Goal: Task Accomplishment & Management: Complete application form

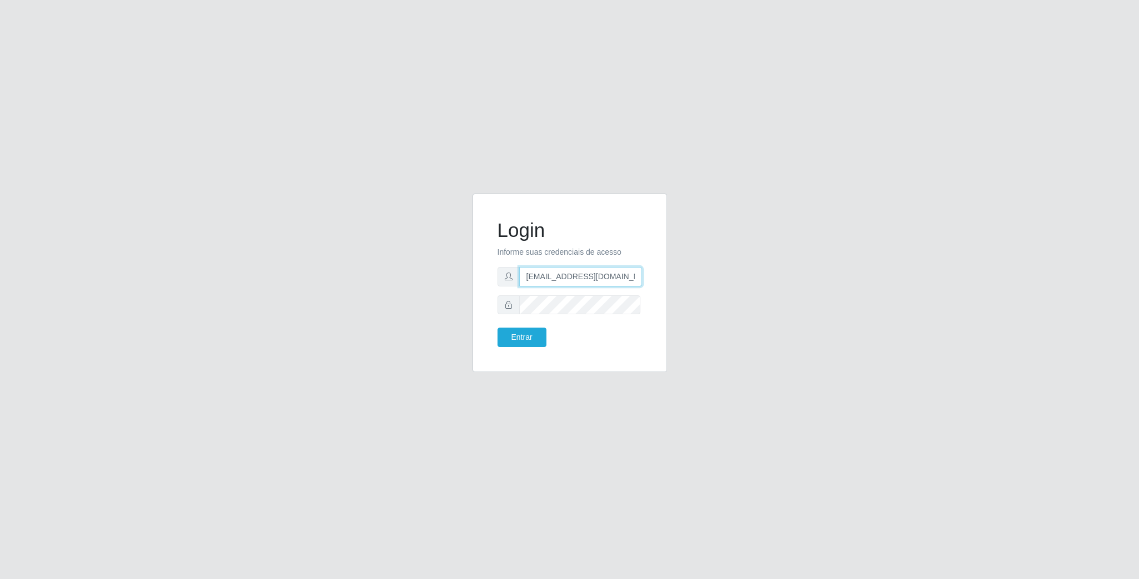
click at [630, 279] on input "[EMAIL_ADDRESS][DOMAIN_NAME]" at bounding box center [580, 276] width 123 height 19
type input "g"
click at [560, 272] on input "text" at bounding box center [580, 276] width 123 height 19
type input "[EMAIL_ADDRESS][DOMAIN_NAME]"
click at [497, 327] on button "Entrar" at bounding box center [521, 336] width 49 height 19
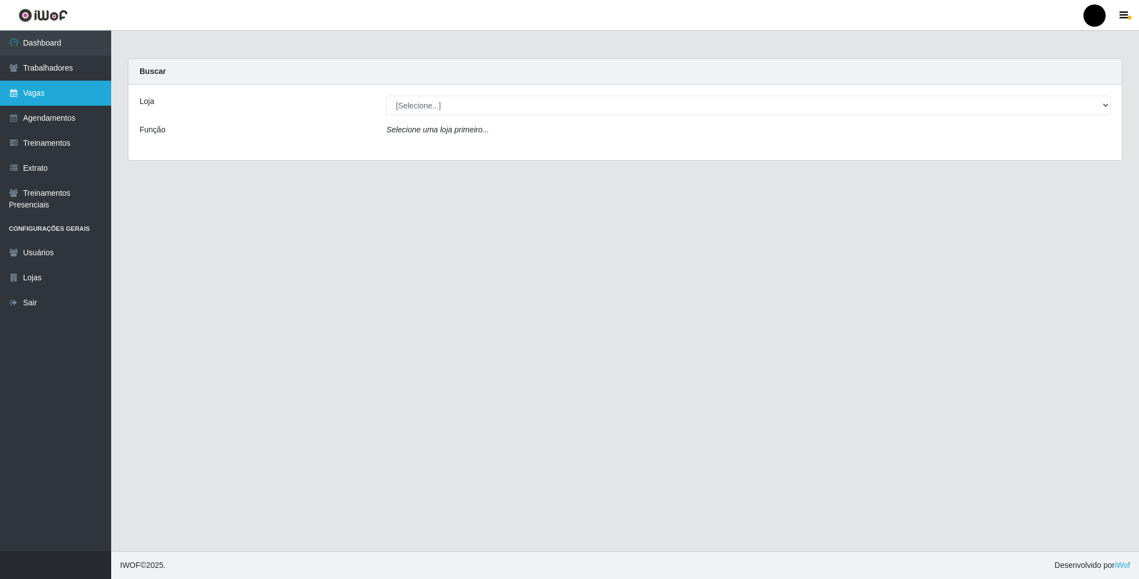
click at [51, 90] on link "Vagas" at bounding box center [55, 93] width 111 height 25
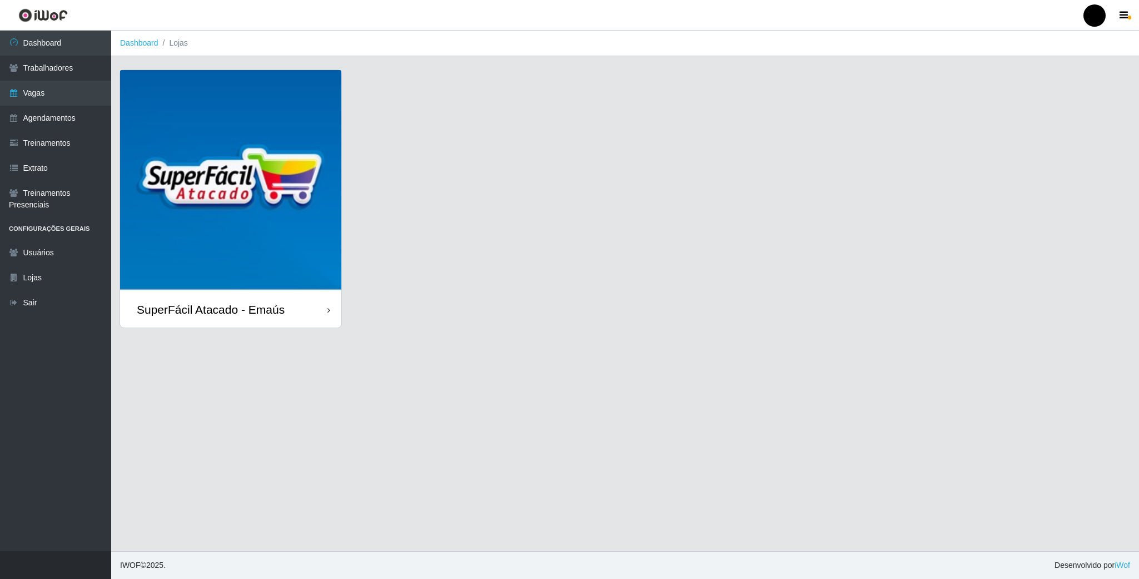
click at [187, 162] on img at bounding box center [230, 180] width 221 height 221
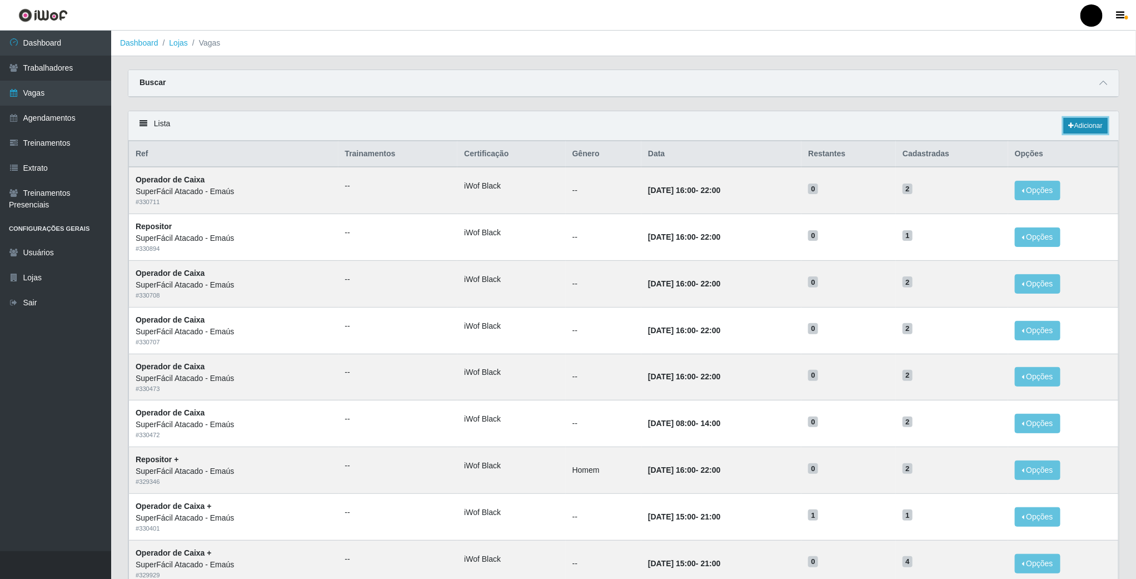
click at [1084, 123] on link "Adicionar" at bounding box center [1086, 126] width 44 height 16
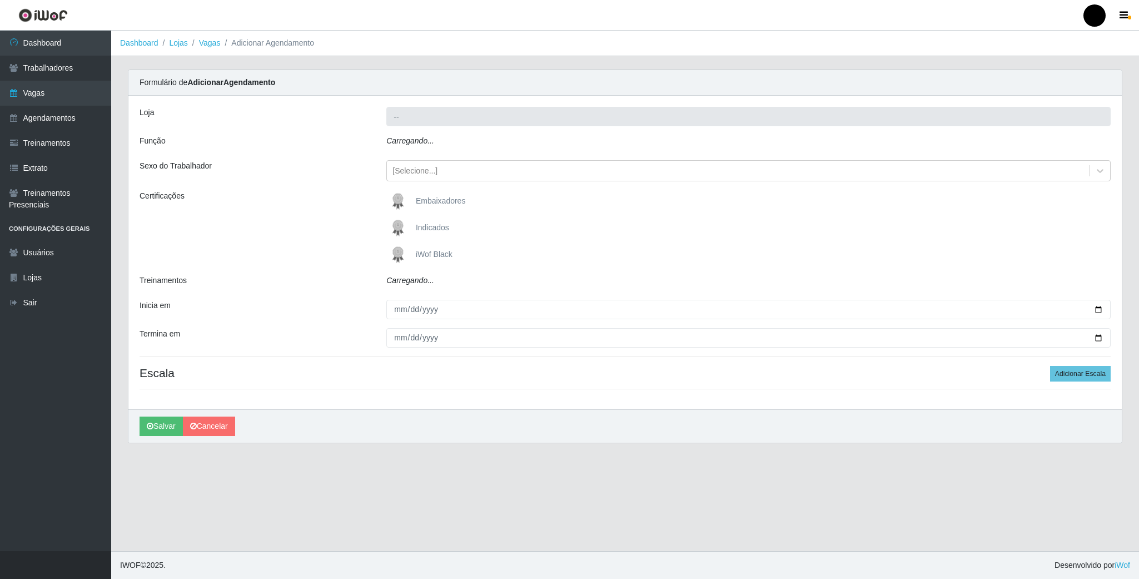
type input "SuperFácil Atacado - Emaús"
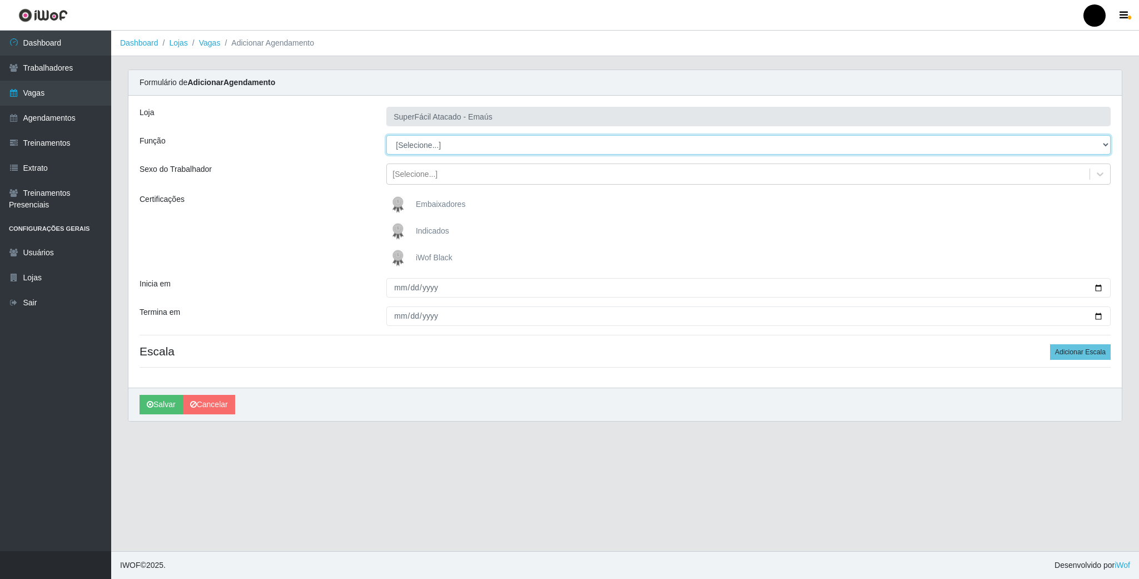
click at [1097, 147] on select "[Selecione...] Auxiliar de Estacionamento Auxiliar de Estacionamento + Auxiliar…" at bounding box center [748, 144] width 724 height 19
select select "24"
click at [386, 136] on select "[Selecione...] Auxiliar de Estacionamento Auxiliar de Estacionamento + Auxiliar…" at bounding box center [748, 144] width 724 height 19
click at [1091, 176] on div at bounding box center [1100, 174] width 20 height 20
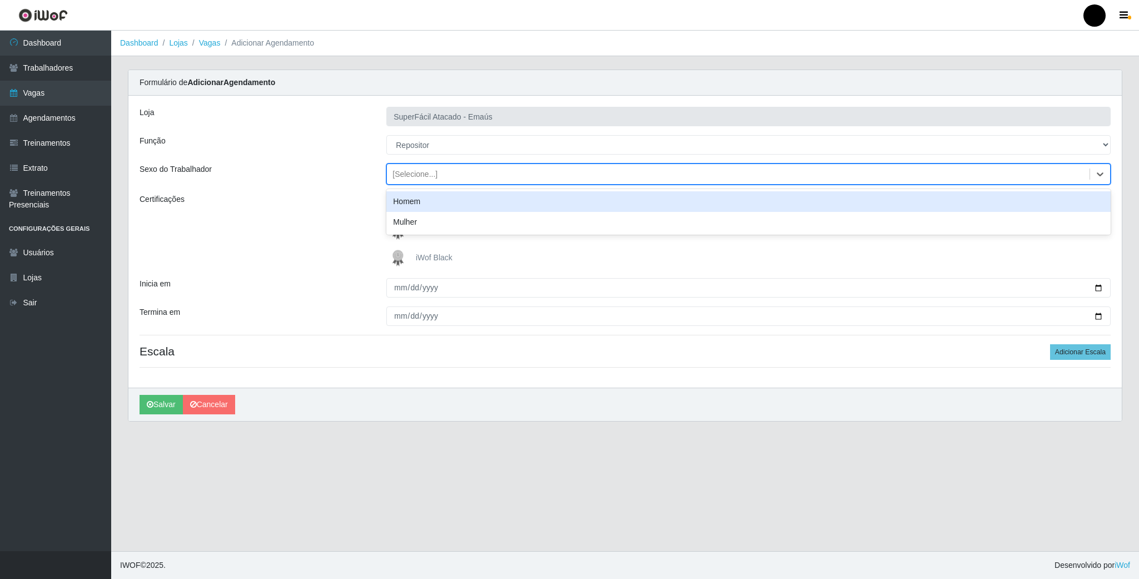
click at [619, 205] on div "Homem" at bounding box center [748, 201] width 724 height 21
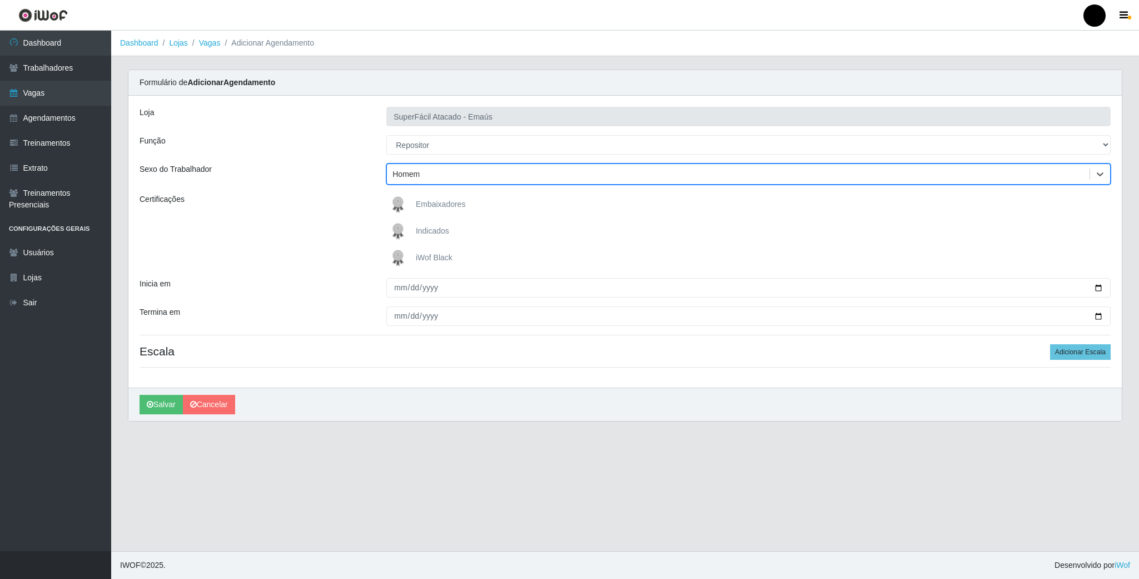
click at [402, 258] on img at bounding box center [400, 258] width 27 height 22
click at [0, 0] on input "iWof Black" at bounding box center [0, 0] width 0 height 0
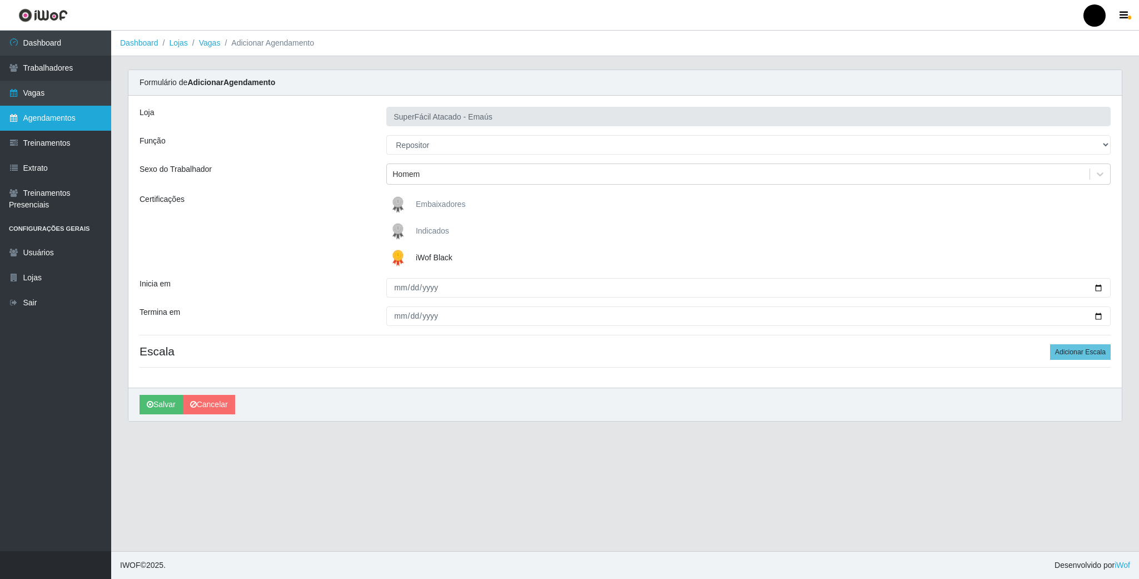
click at [55, 116] on link "Agendamentos" at bounding box center [55, 118] width 111 height 25
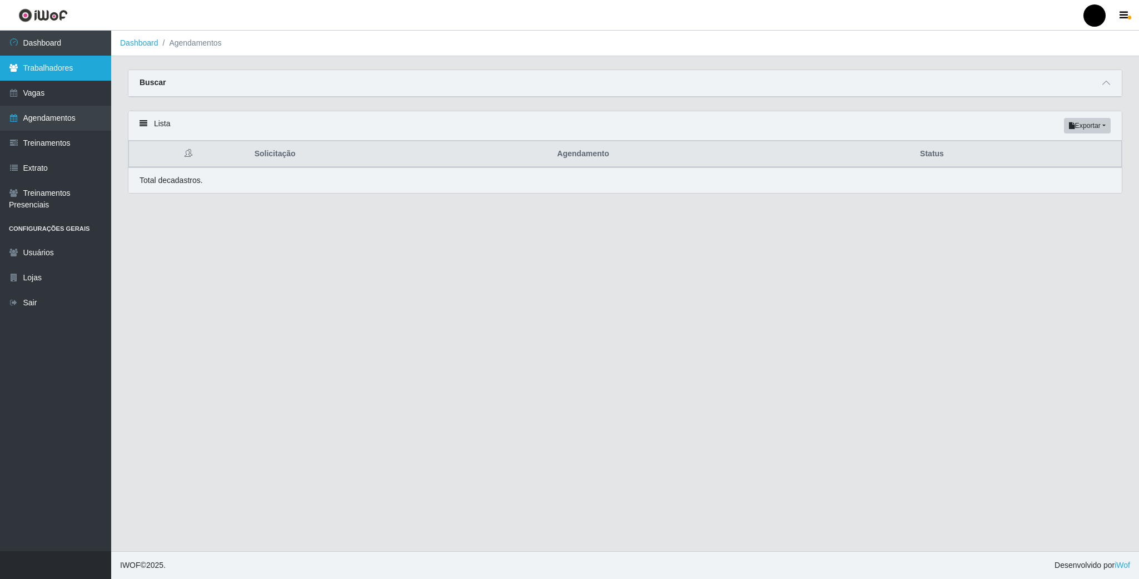
click at [58, 63] on link "Trabalhadores" at bounding box center [55, 68] width 111 height 25
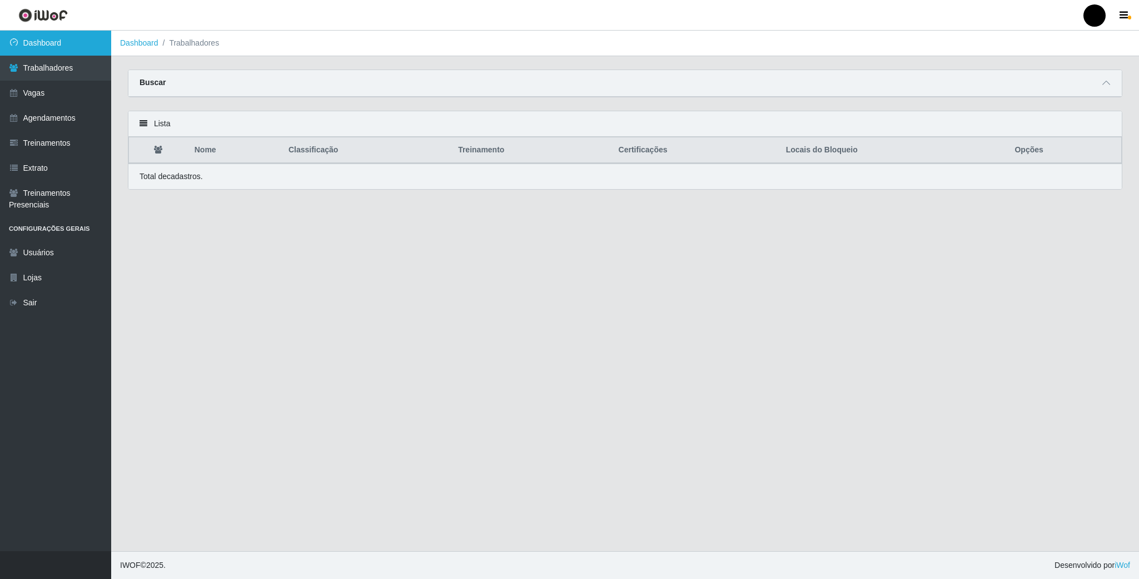
click at [49, 41] on link "Dashboard" at bounding box center [55, 43] width 111 height 25
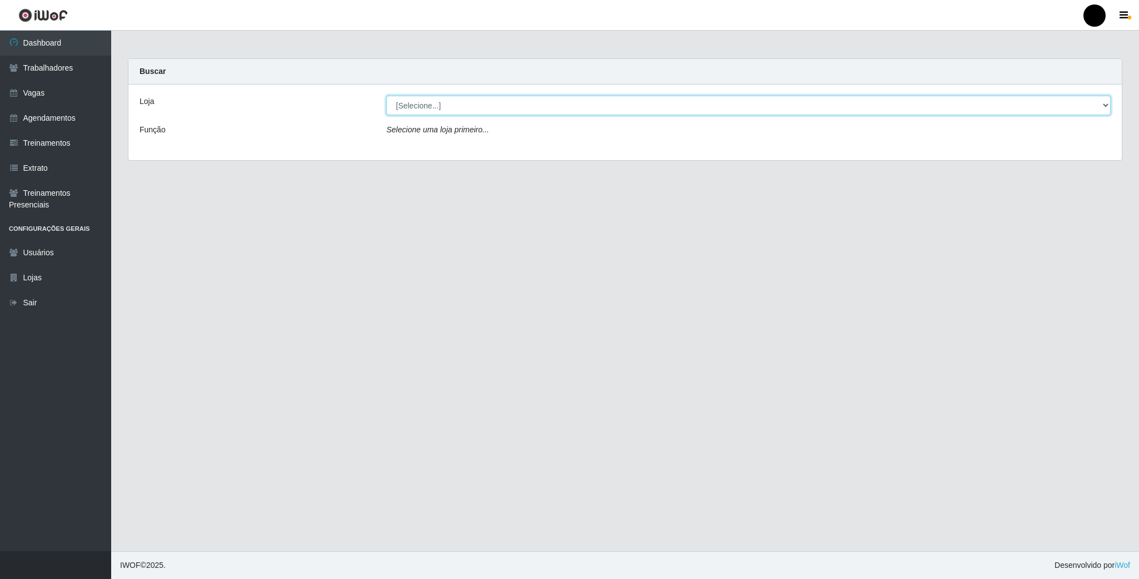
drag, startPoint x: 502, startPoint y: 100, endPoint x: 492, endPoint y: 108, distance: 12.6
click at [502, 100] on select "[Selecione...] SuperFácil Atacado - Emaús" at bounding box center [748, 105] width 724 height 19
select select "407"
click at [386, 96] on select "[Selecione...] SuperFácil Atacado - Emaús" at bounding box center [748, 105] width 724 height 19
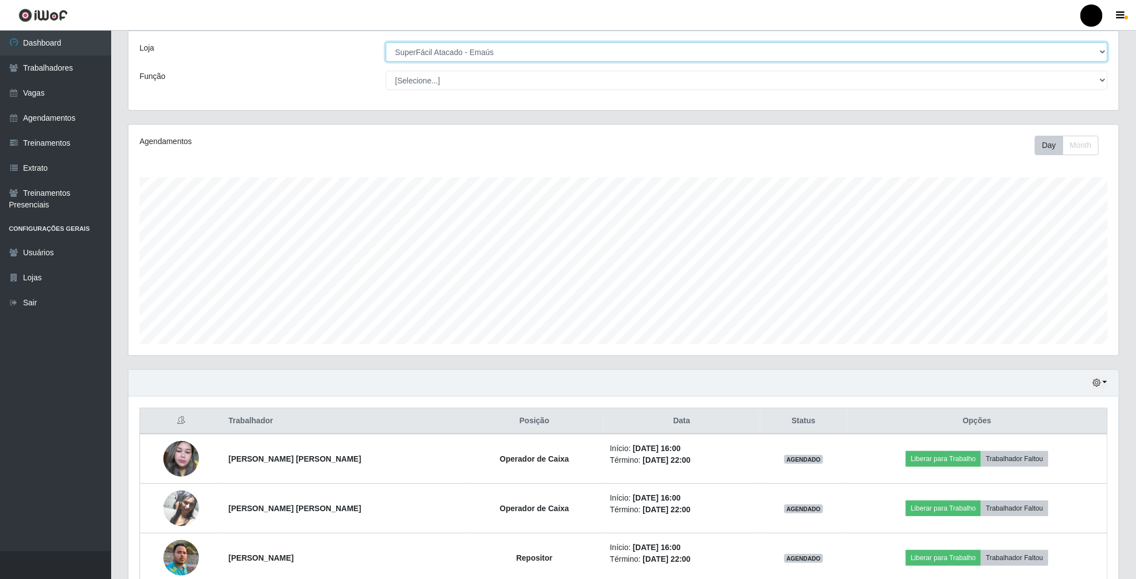
scroll to position [114, 0]
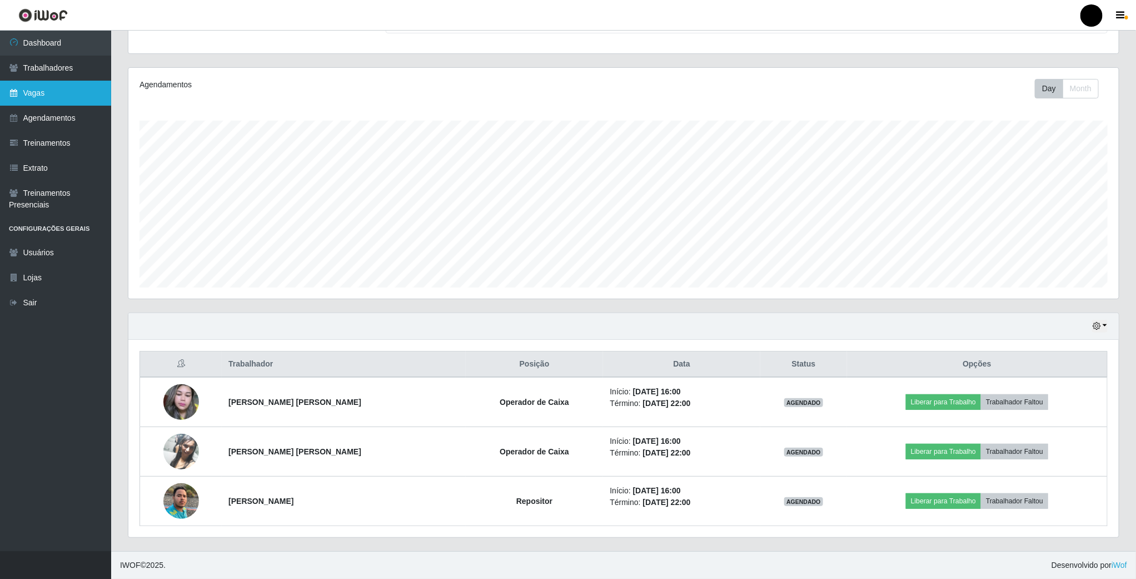
click at [54, 97] on link "Vagas" at bounding box center [55, 93] width 111 height 25
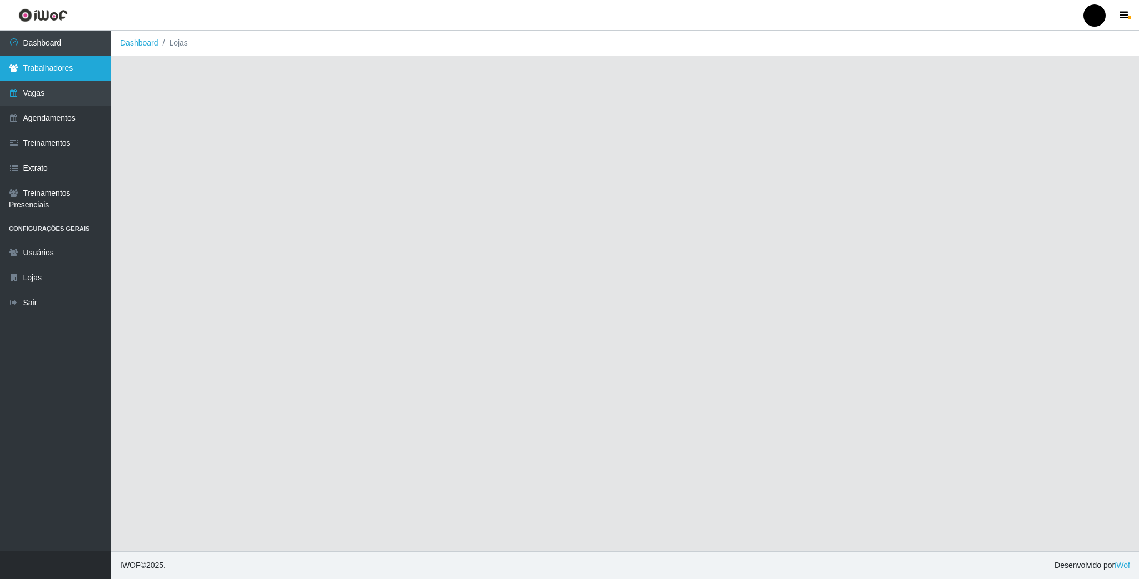
click at [51, 74] on link "Trabalhadores" at bounding box center [55, 68] width 111 height 25
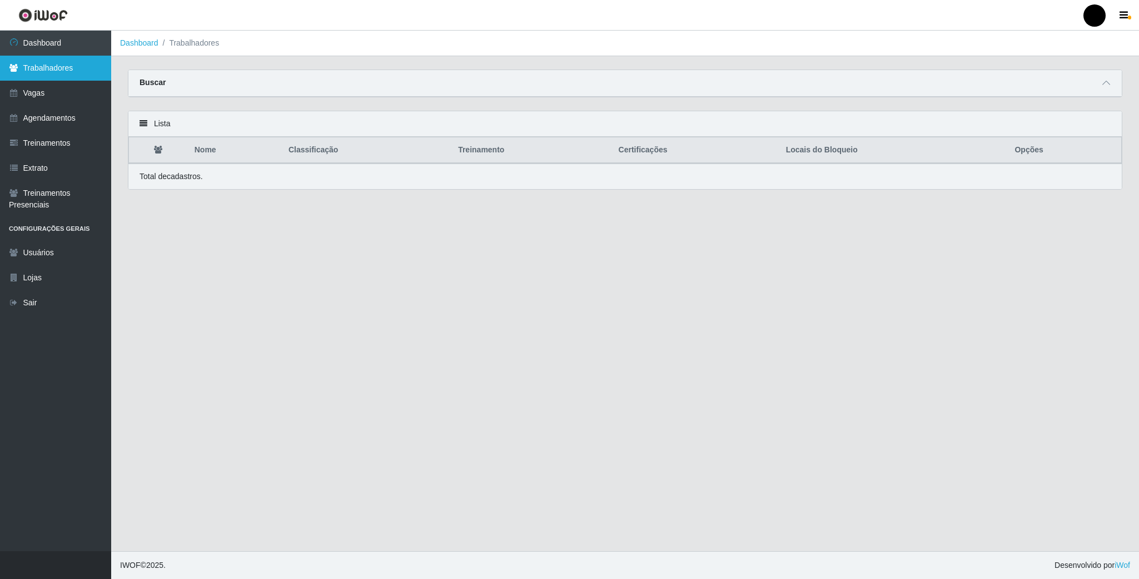
click at [77, 61] on link "Trabalhadores" at bounding box center [55, 68] width 111 height 25
click at [73, 43] on link "Dashboard" at bounding box center [55, 43] width 111 height 25
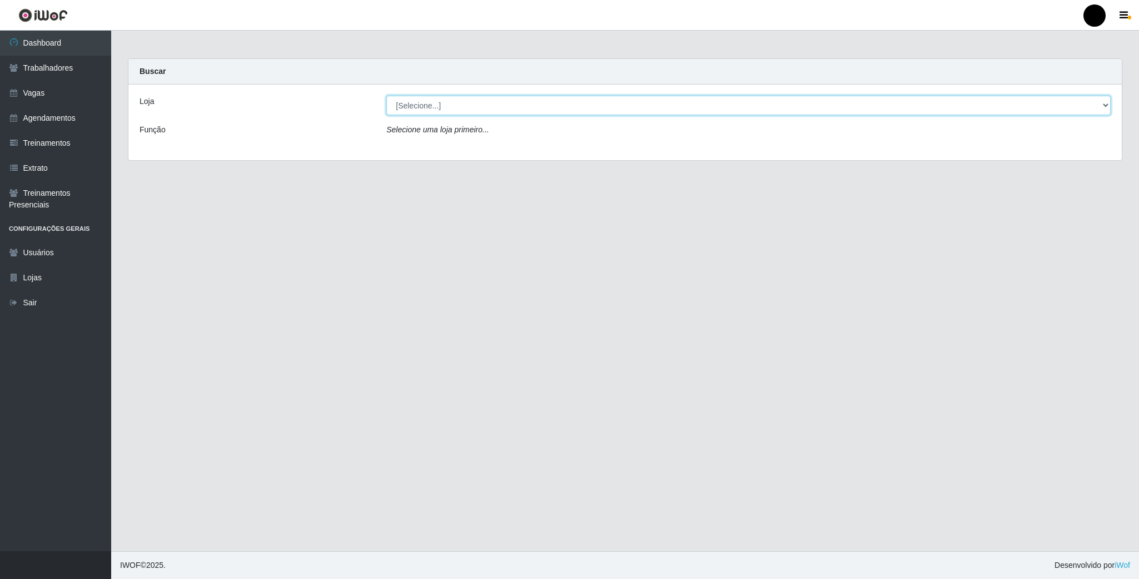
click at [427, 101] on select "[Selecione...] SuperFácil Atacado - Emaús" at bounding box center [748, 105] width 724 height 19
select select "407"
click at [386, 96] on select "[Selecione...] SuperFácil Atacado - Emaús" at bounding box center [748, 105] width 724 height 19
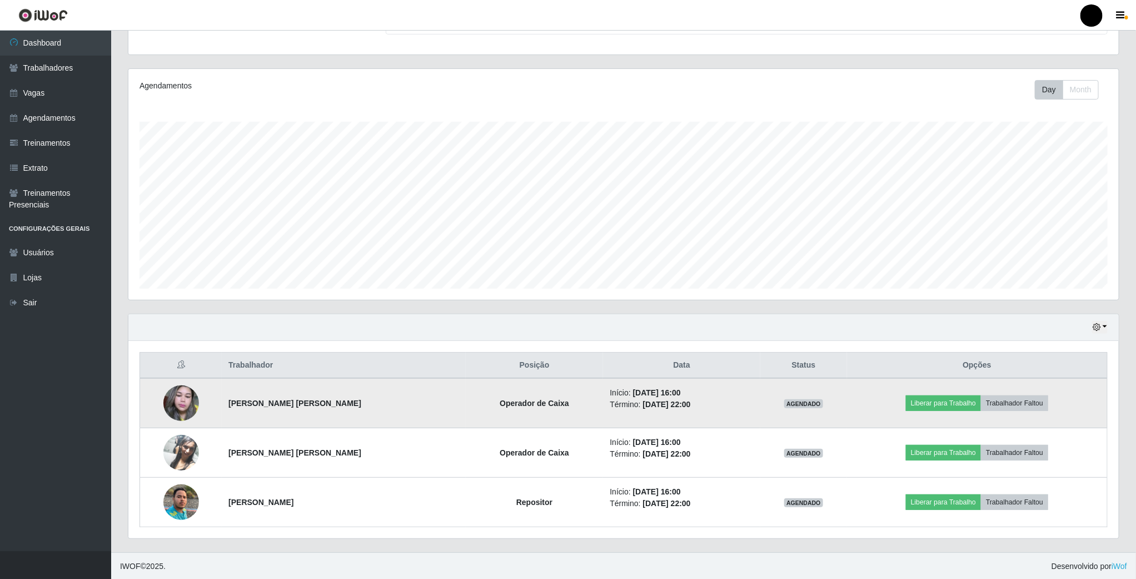
scroll to position [114, 0]
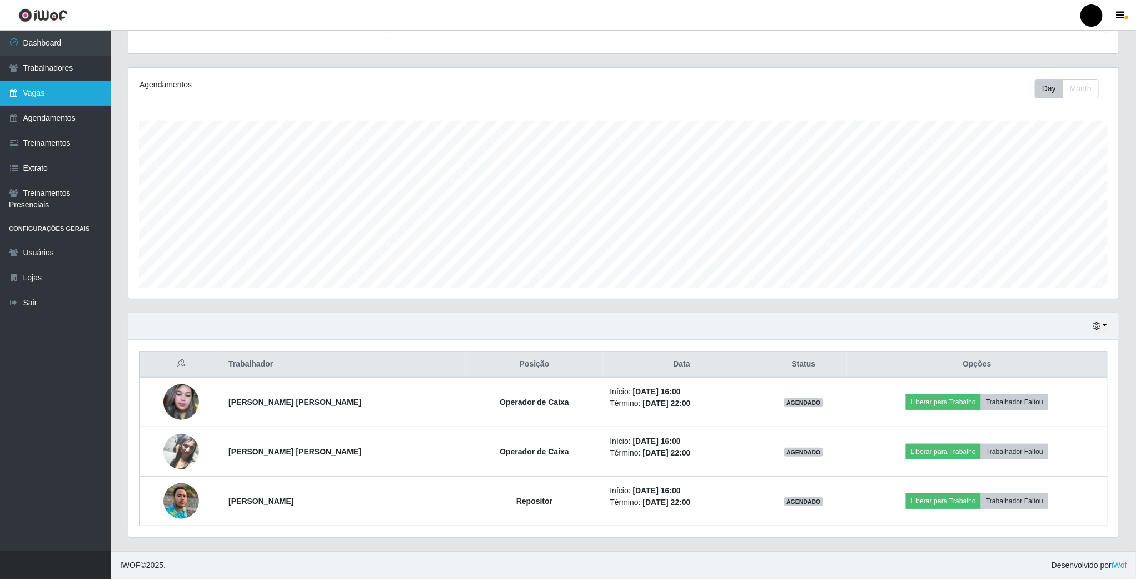
click at [49, 98] on link "Vagas" at bounding box center [55, 93] width 111 height 25
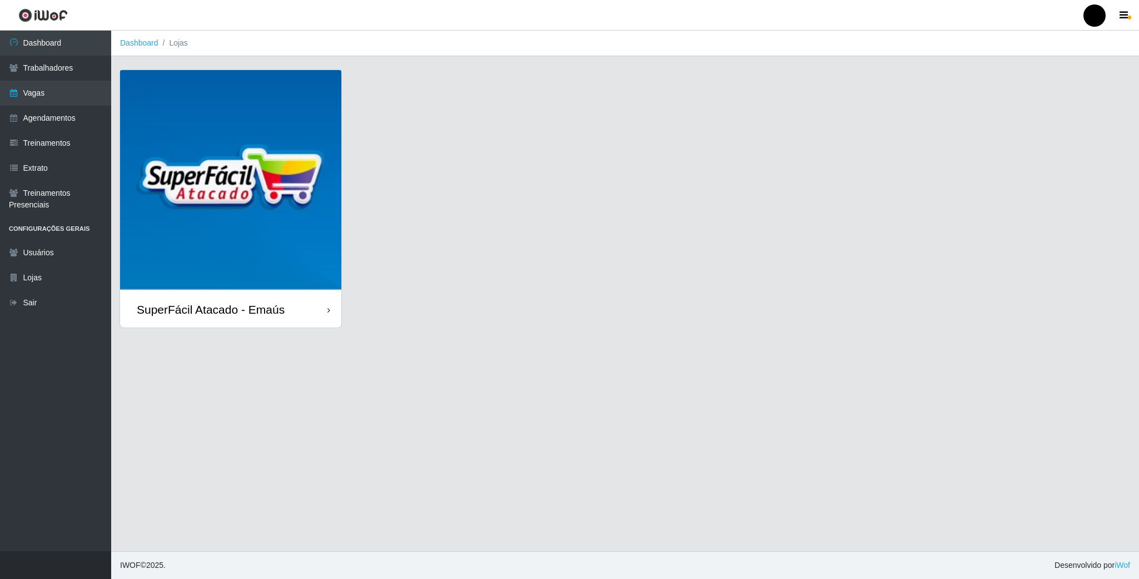
click at [245, 152] on img at bounding box center [230, 180] width 221 height 221
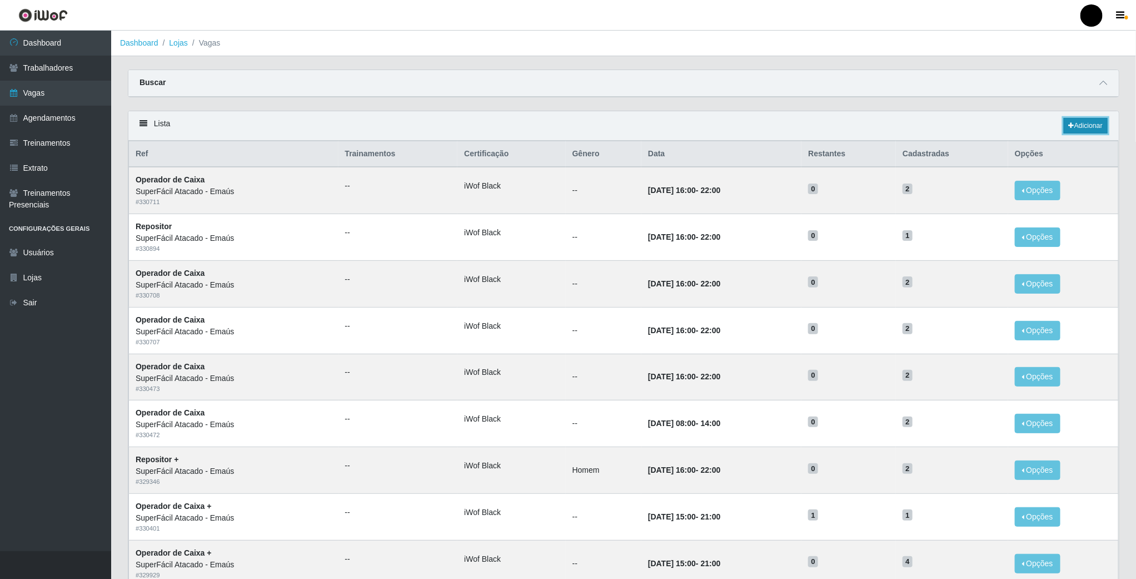
click at [1086, 125] on link "Adicionar" at bounding box center [1086, 126] width 44 height 16
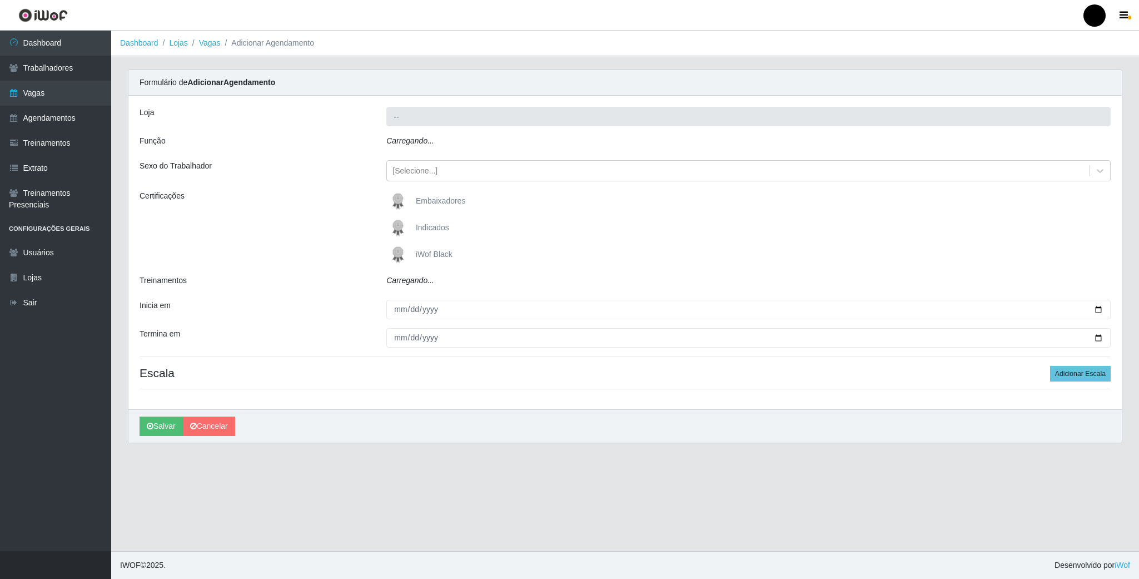
type input "SuperFácil Atacado - Emaús"
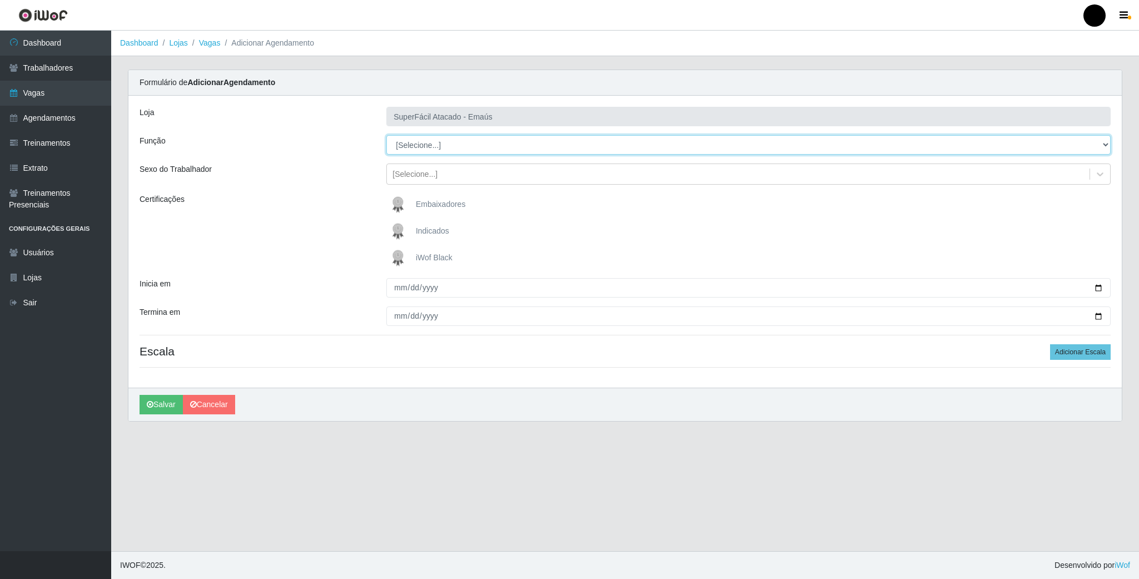
click at [539, 148] on select "[Selecione...] Auxiliar de Estacionamento Auxiliar de Estacionamento + Auxiliar…" at bounding box center [748, 144] width 724 height 19
select select "24"
click at [386, 136] on select "[Selecione...] Auxiliar de Estacionamento Auxiliar de Estacionamento + Auxiliar…" at bounding box center [748, 144] width 724 height 19
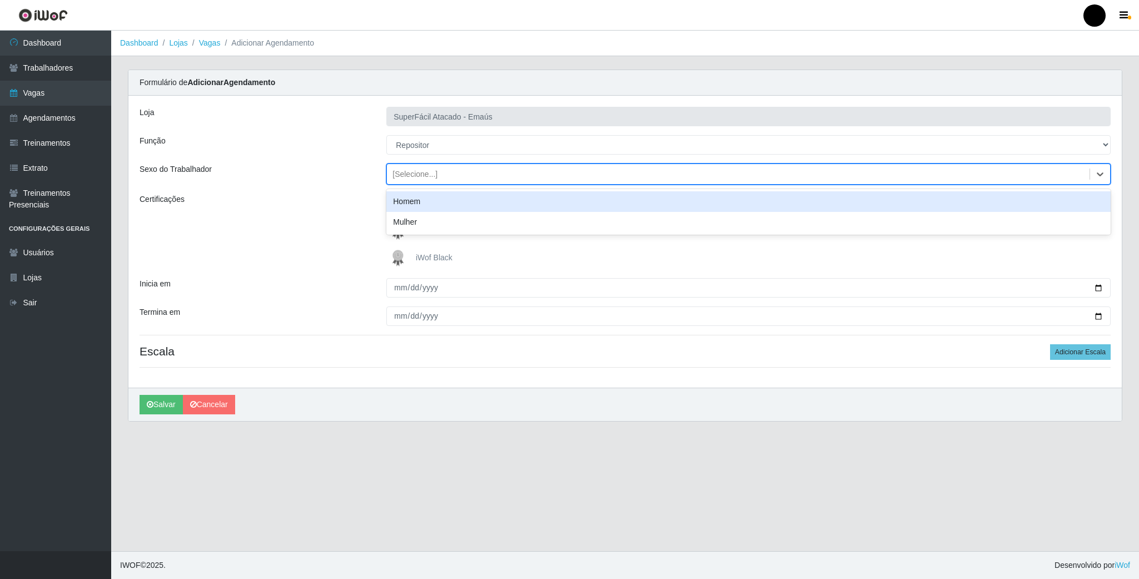
click at [439, 174] on div "[Selecione...]" at bounding box center [738, 174] width 703 height 18
click at [442, 195] on div "Homem" at bounding box center [748, 201] width 724 height 21
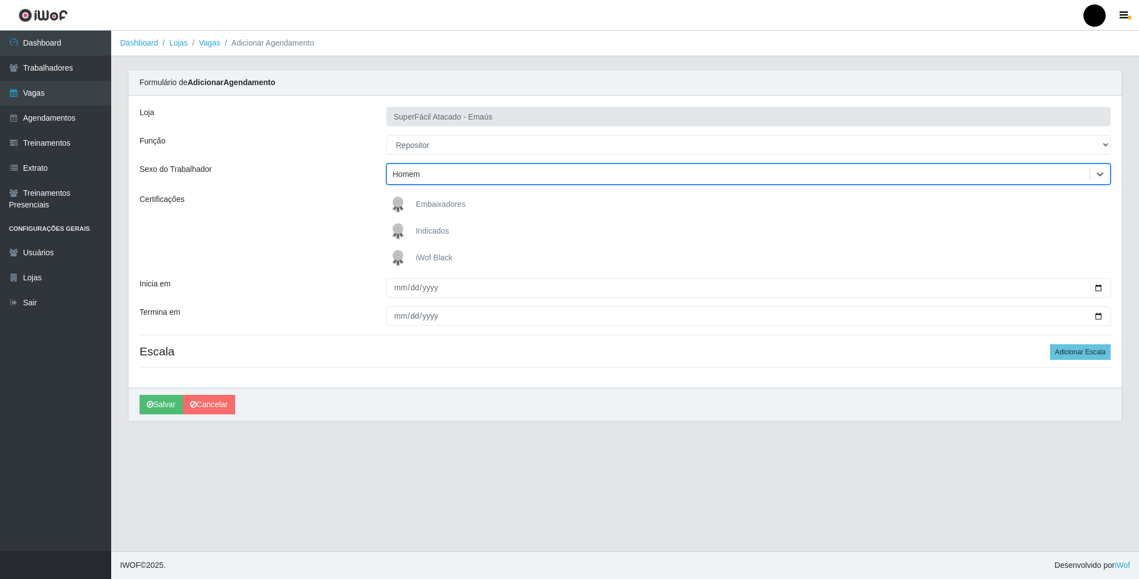
click at [395, 256] on img at bounding box center [400, 258] width 27 height 22
click at [0, 0] on input "iWof Black" at bounding box center [0, 0] width 0 height 0
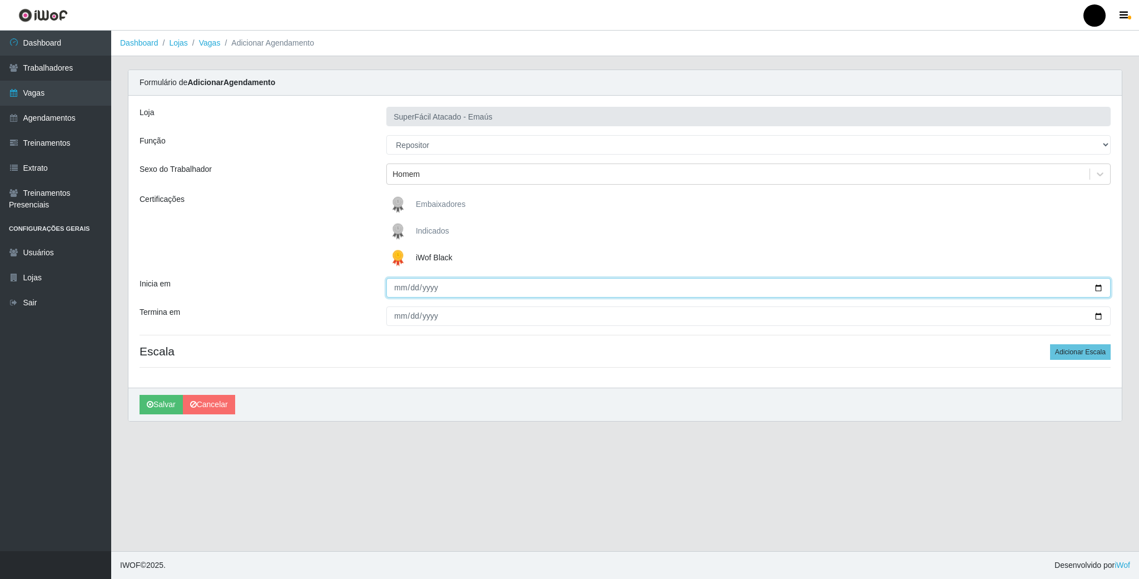
click at [1097, 290] on input "Inicia em" at bounding box center [748, 287] width 724 height 19
type input "2025-08-14"
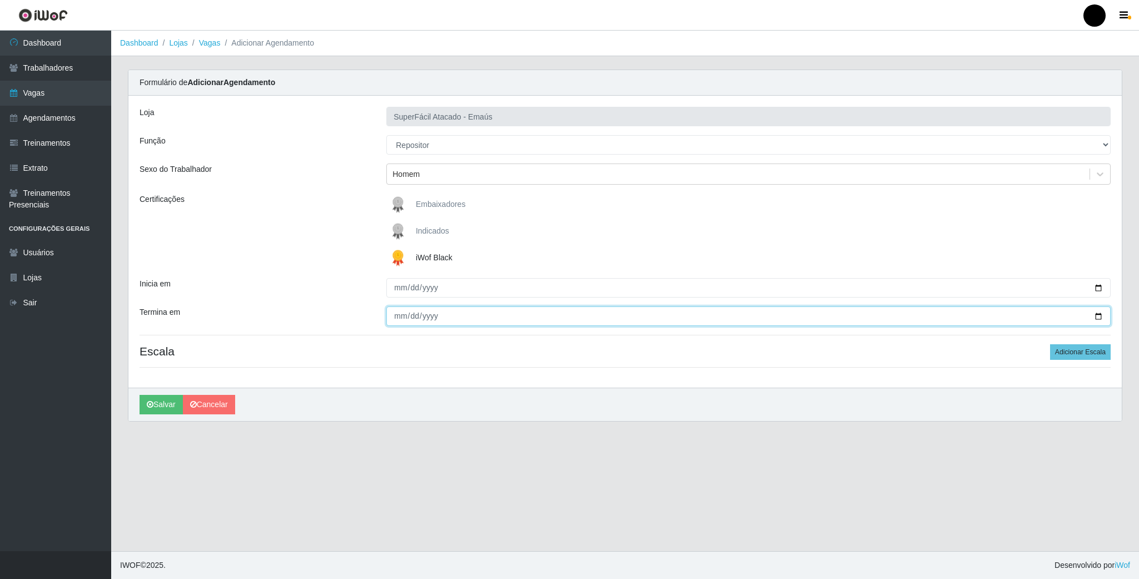
click at [1097, 317] on input "Termina em" at bounding box center [748, 315] width 724 height 19
type input "2025-08-14"
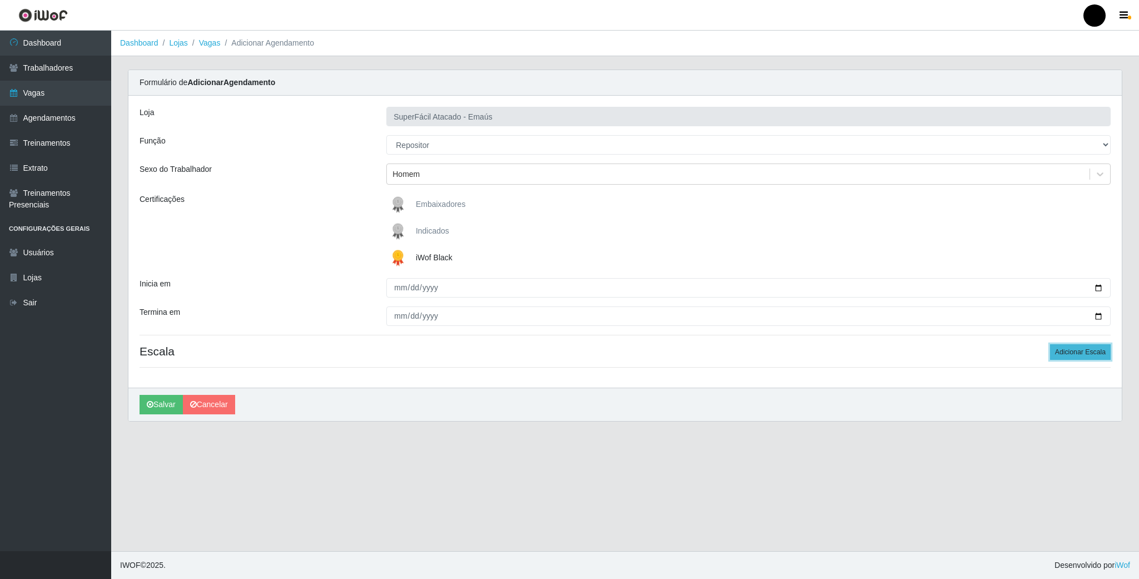
click at [1069, 354] on button "Adicionar Escala" at bounding box center [1080, 352] width 61 height 16
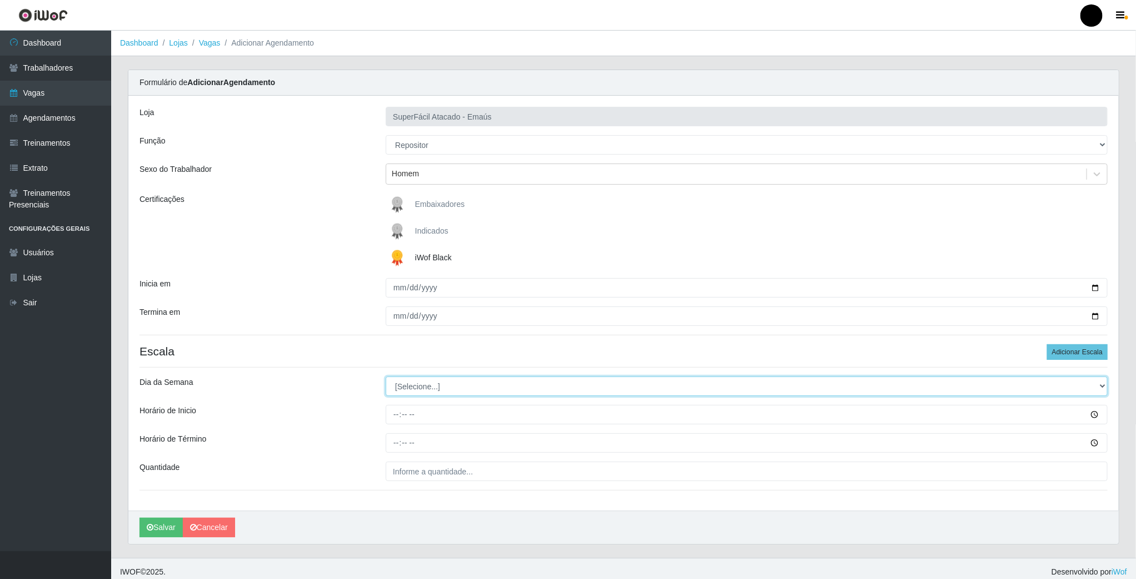
click at [429, 389] on select "[Selecione...] Segunda Terça Quarta Quinta Sexta Sábado Domingo" at bounding box center [747, 385] width 722 height 19
select select "4"
click at [386, 378] on select "[Selecione...] Segunda Terça Quarta Quinta Sexta Sábado Domingo" at bounding box center [747, 385] width 722 height 19
click at [396, 415] on input "Horário de Inicio" at bounding box center [747, 414] width 722 height 19
type input "16:00"
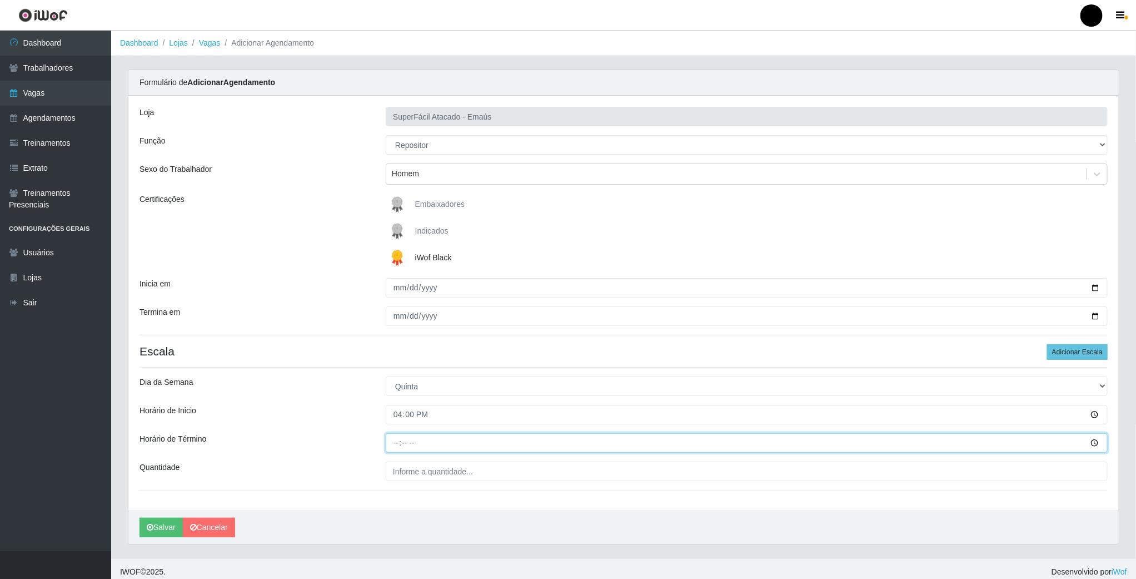
click at [394, 446] on input "Horário de Término" at bounding box center [747, 442] width 722 height 19
type input "22:00"
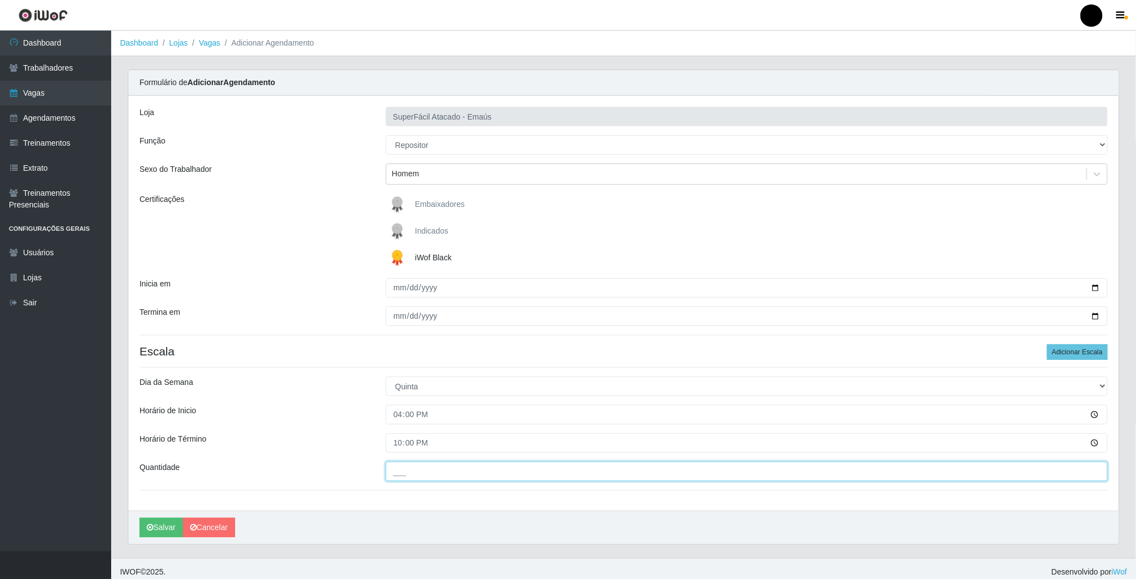
click at [410, 477] on input "___" at bounding box center [747, 470] width 722 height 19
type input "01_"
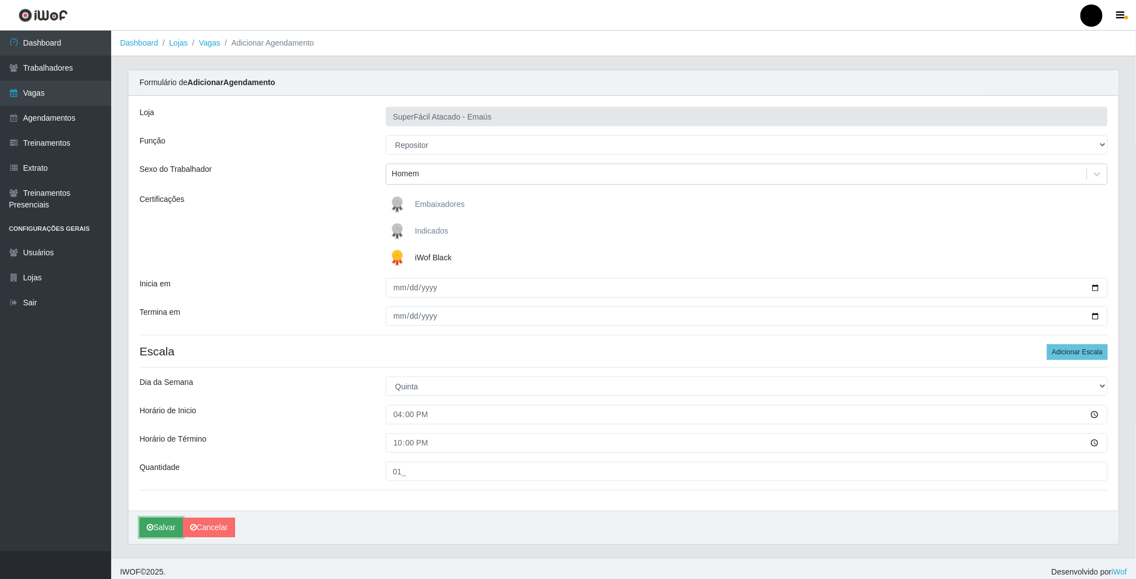
click at [163, 529] on button "Salvar" at bounding box center [161, 526] width 43 height 19
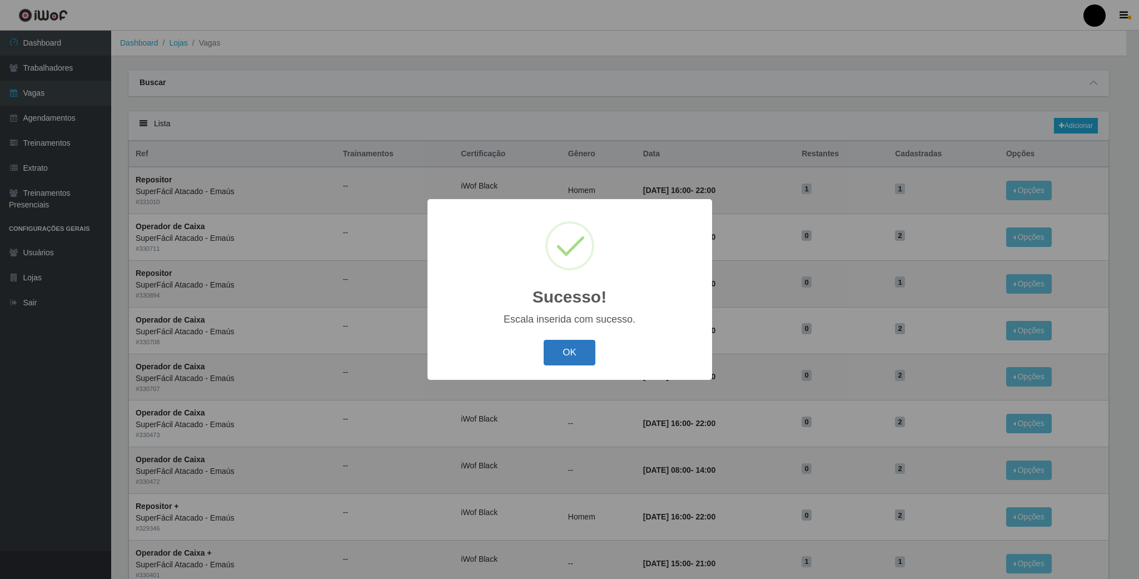
click at [564, 357] on button "OK" at bounding box center [570, 353] width 52 height 26
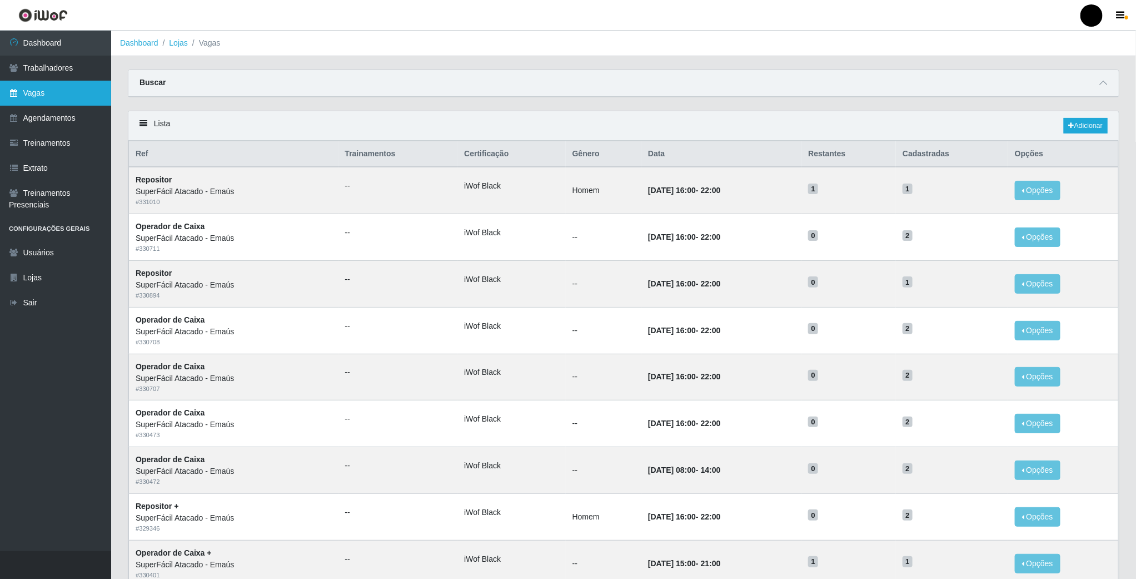
click at [47, 91] on link "Vagas" at bounding box center [55, 93] width 111 height 25
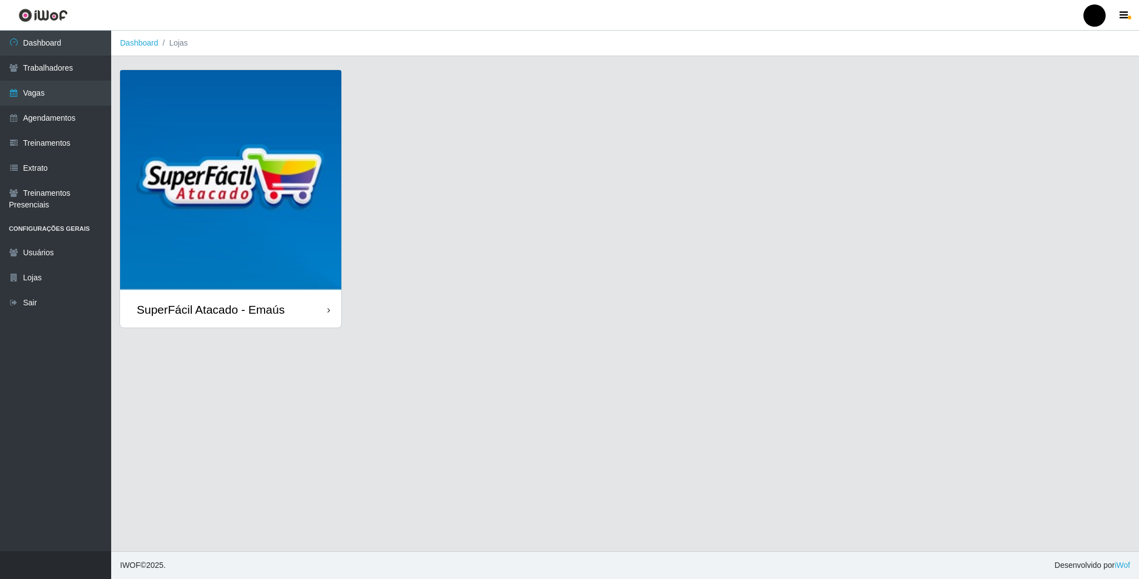
click at [221, 172] on img at bounding box center [230, 180] width 221 height 221
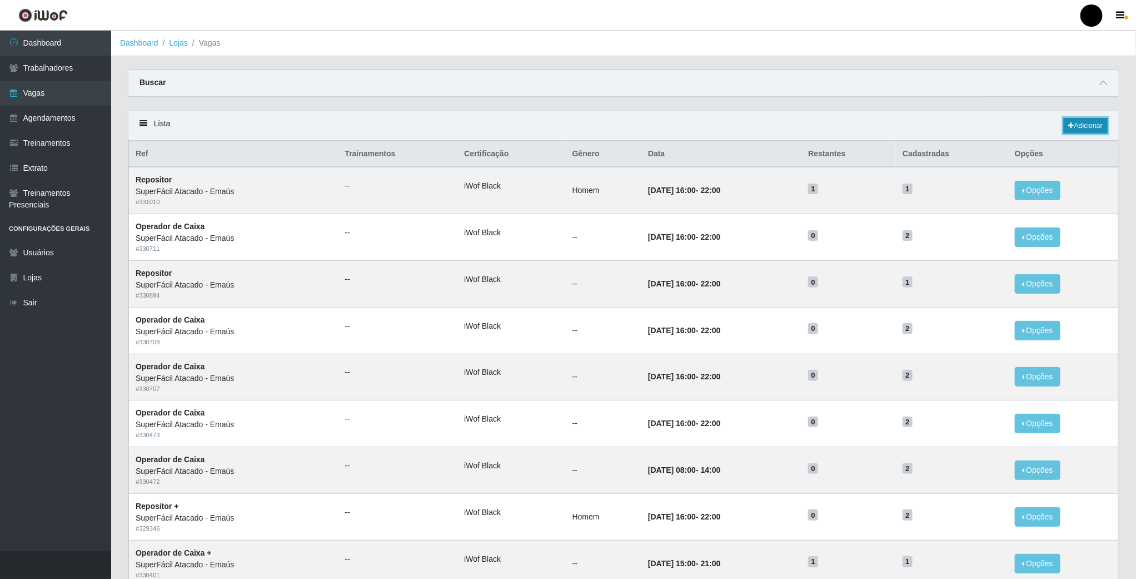
click at [1076, 121] on link "Adicionar" at bounding box center [1086, 126] width 44 height 16
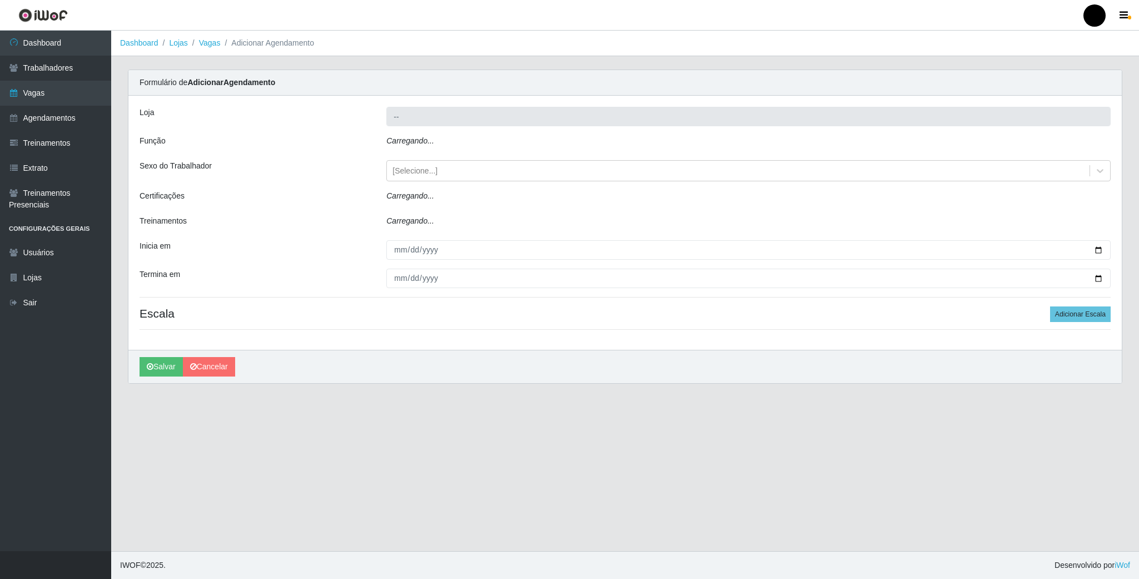
type input "SuperFácil Atacado - Emaús"
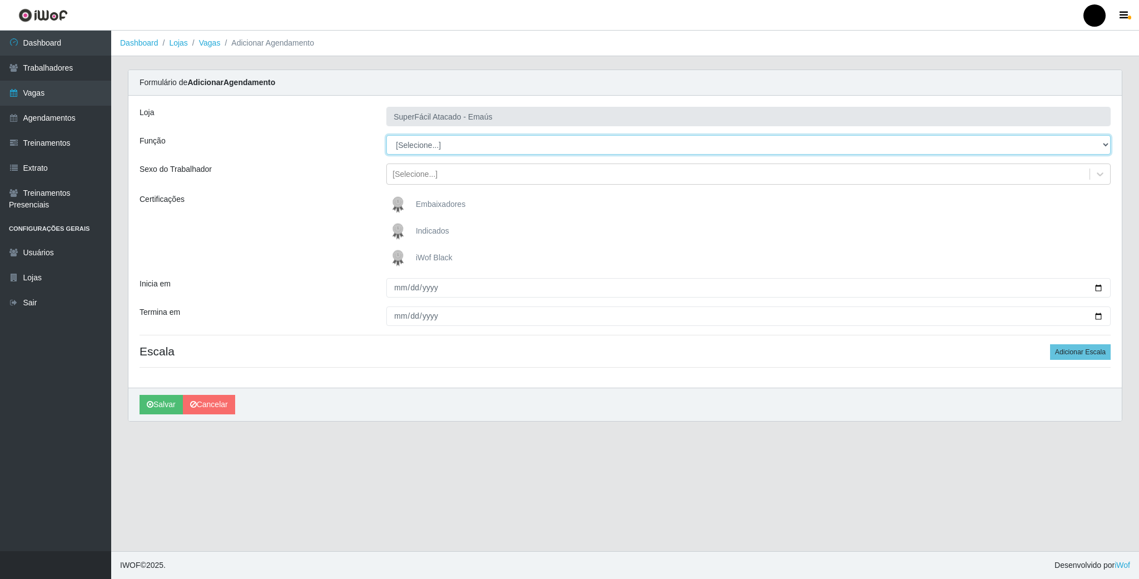
click at [459, 145] on select "[Selecione...] Auxiliar de Estacionamento Auxiliar de Estacionamento + Auxiliar…" at bounding box center [748, 144] width 724 height 19
select select "24"
click at [386, 136] on select "[Selecione...] Auxiliar de Estacionamento Auxiliar de Estacionamento + Auxiliar…" at bounding box center [748, 144] width 724 height 19
click at [406, 257] on img at bounding box center [400, 258] width 27 height 22
click at [0, 0] on input "iWof Black" at bounding box center [0, 0] width 0 height 0
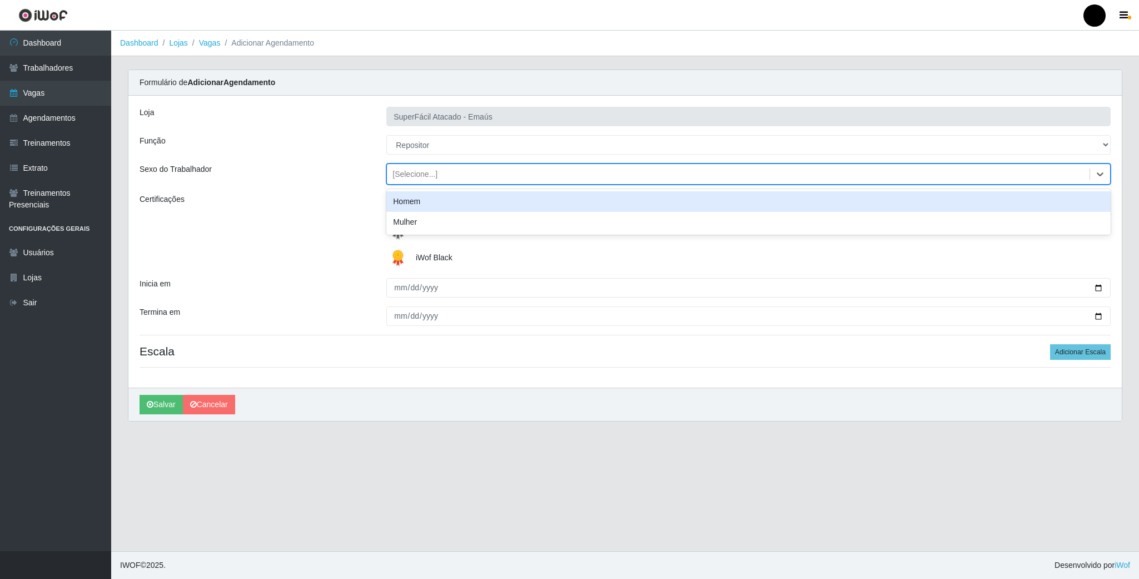
click at [519, 169] on div "[Selecione...]" at bounding box center [738, 174] width 703 height 18
click at [452, 202] on div "Homem" at bounding box center [748, 201] width 724 height 21
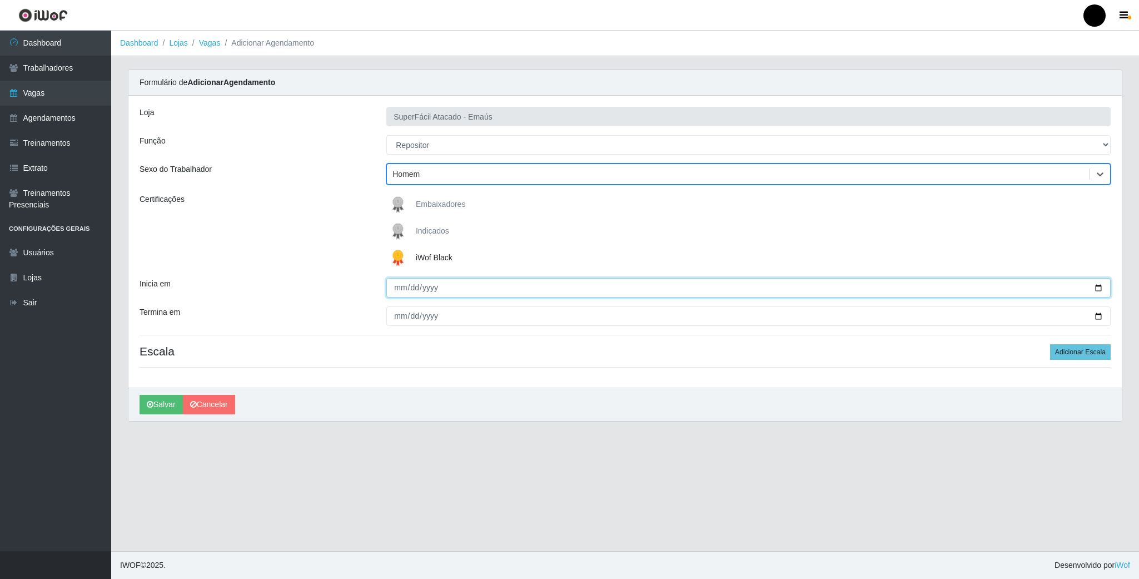
click at [1101, 290] on input "Inicia em" at bounding box center [748, 287] width 724 height 19
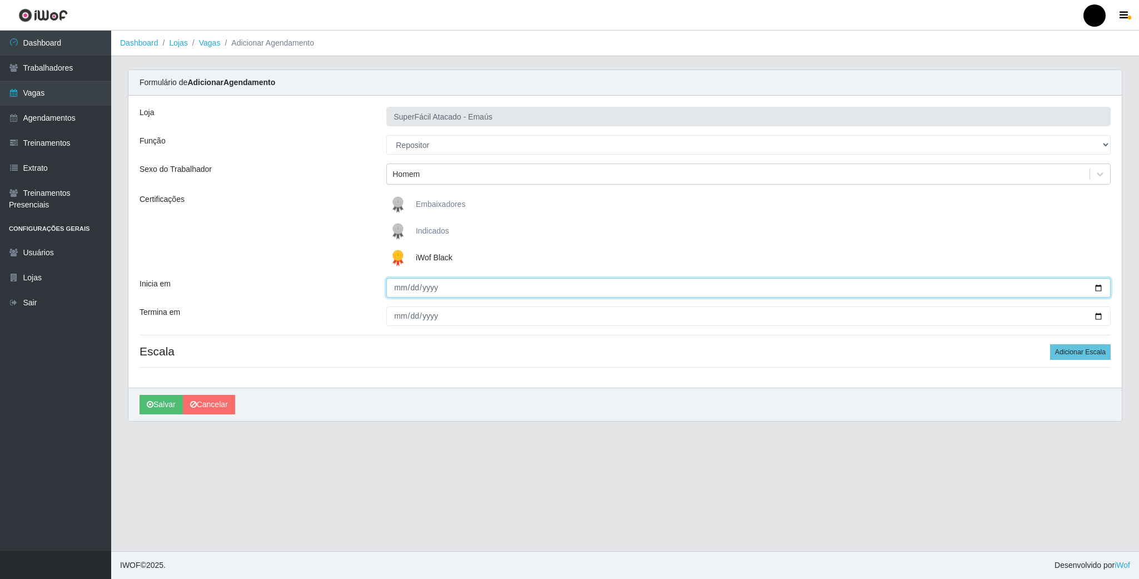
type input "2025-08-15"
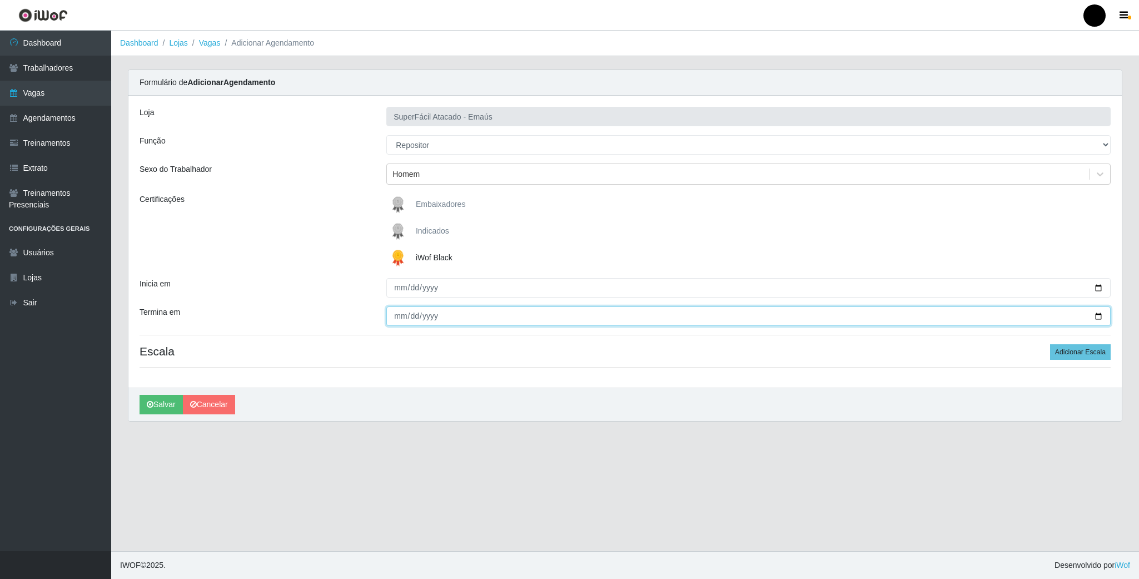
click at [1097, 317] on input "Termina em" at bounding box center [748, 315] width 724 height 19
type input "2025-08-15"
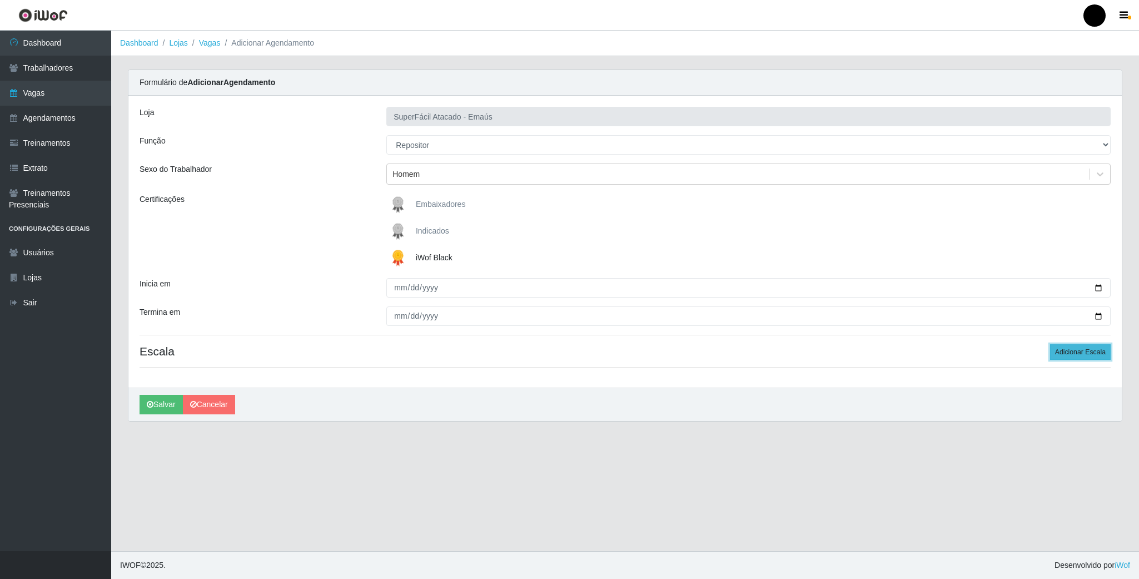
click at [1086, 355] on button "Adicionar Escala" at bounding box center [1080, 352] width 61 height 16
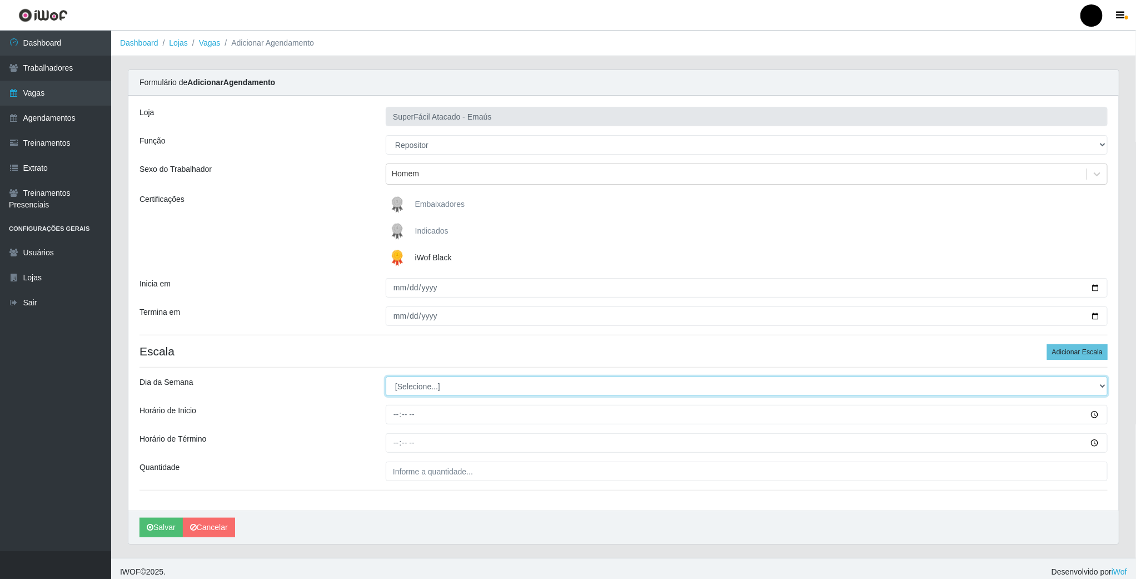
click at [449, 387] on select "[Selecione...] Segunda Terça Quarta Quinta Sexta Sábado Domingo" at bounding box center [747, 385] width 722 height 19
select select "5"
click at [386, 378] on select "[Selecione...] Segunda Terça Quarta Quinta Sexta Sábado Domingo" at bounding box center [747, 385] width 722 height 19
click at [397, 417] on input "Horário de Inicio" at bounding box center [747, 414] width 722 height 19
type input "16:00"
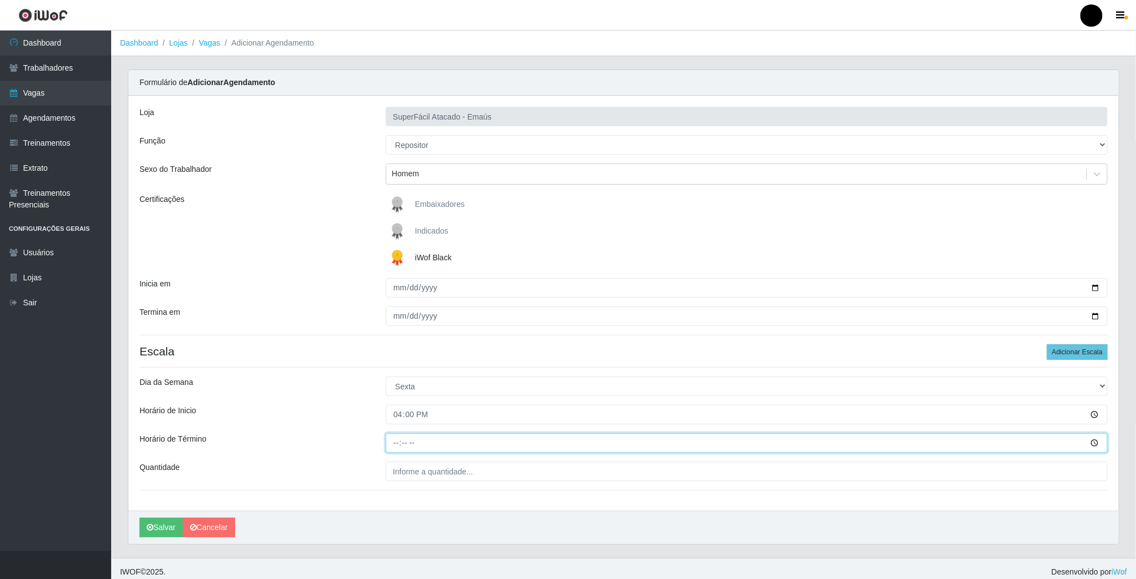
click at [395, 446] on input "Horário de Término" at bounding box center [747, 442] width 722 height 19
type input "22:00"
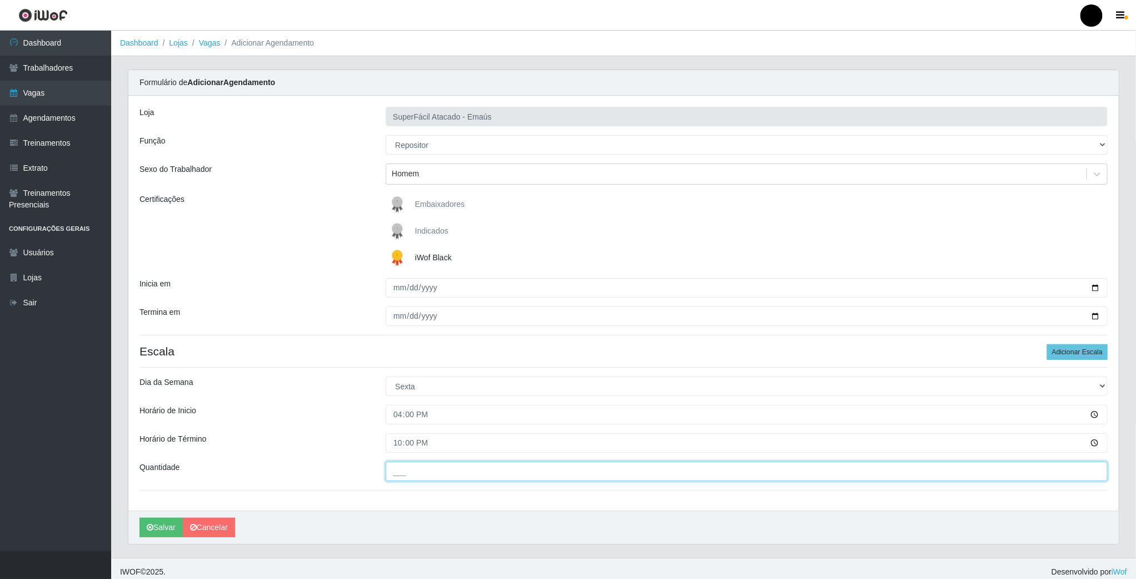
click at [424, 465] on input "___" at bounding box center [747, 470] width 722 height 19
type input "01_"
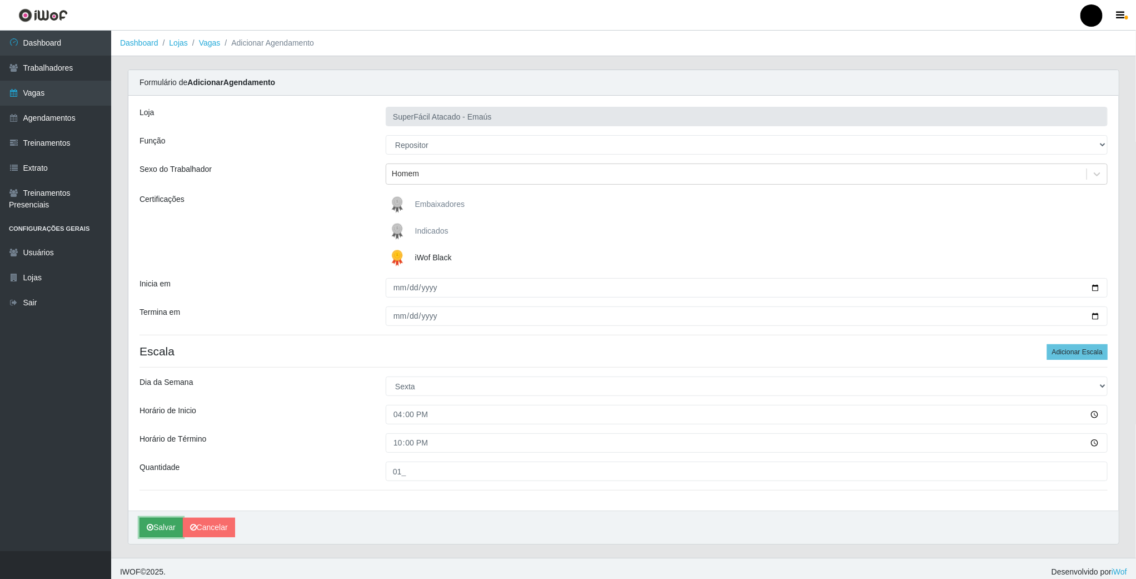
click at [171, 527] on button "Salvar" at bounding box center [161, 526] width 43 height 19
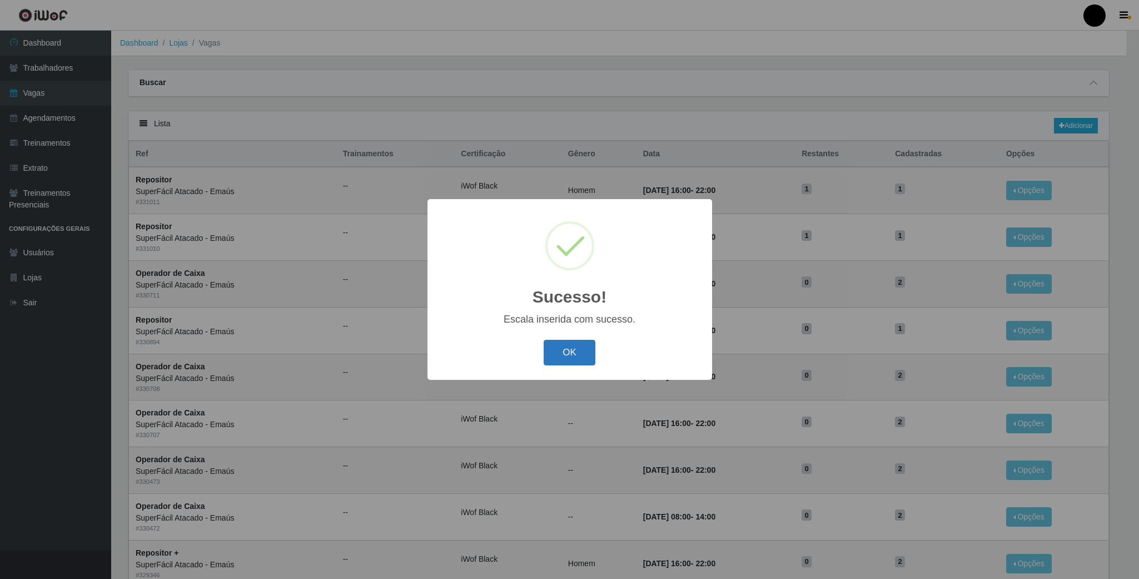
click at [558, 357] on button "OK" at bounding box center [570, 353] width 52 height 26
